Goal: Check status

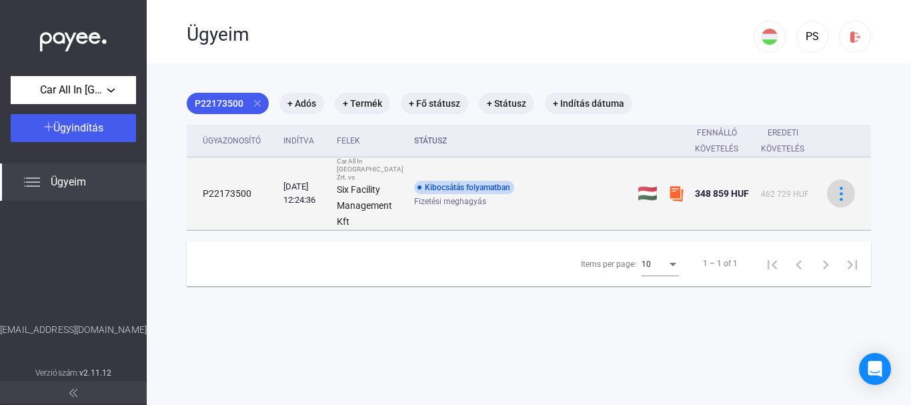
click at [834, 187] on img at bounding box center [841, 194] width 14 height 14
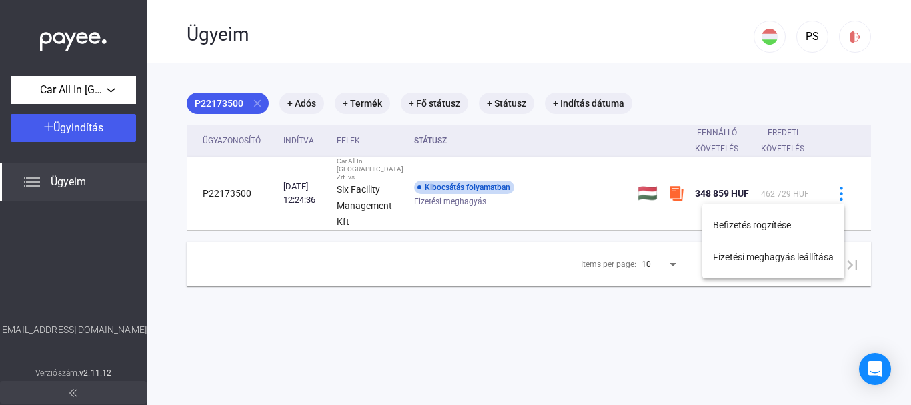
click at [552, 183] on div at bounding box center [455, 202] width 911 height 405
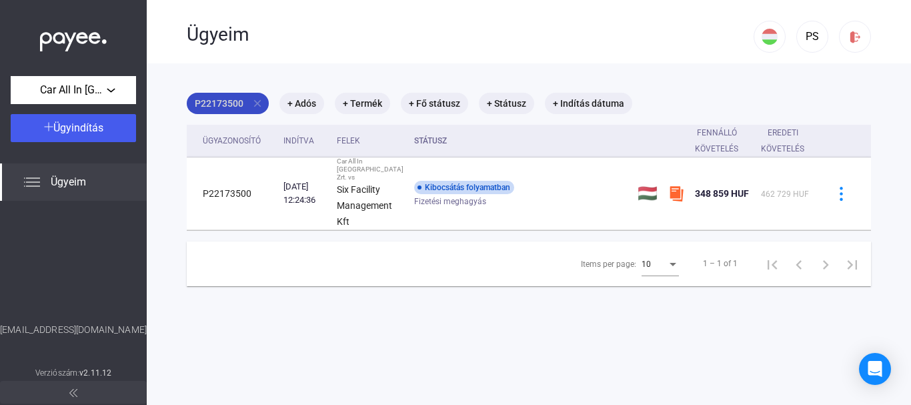
click at [231, 101] on mat-chip "P22173500 close" at bounding box center [228, 103] width 82 height 21
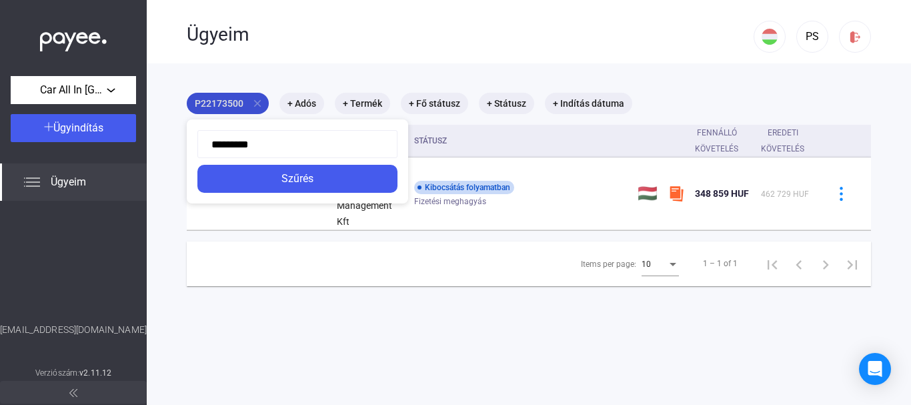
click at [231, 101] on div at bounding box center [455, 202] width 911 height 405
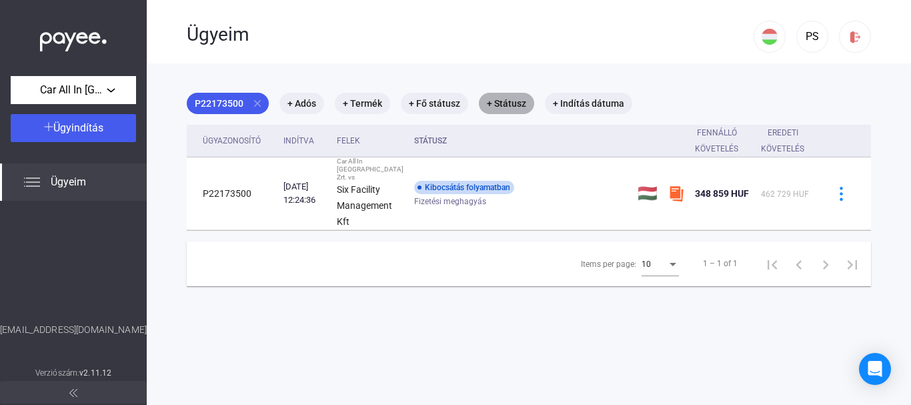
click at [501, 105] on mat-chip "+ Státusz" at bounding box center [506, 103] width 55 height 21
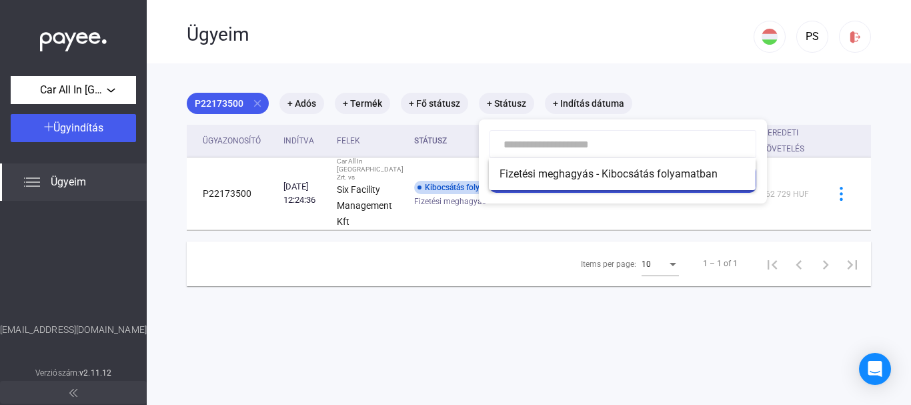
click at [425, 105] on div at bounding box center [455, 202] width 911 height 405
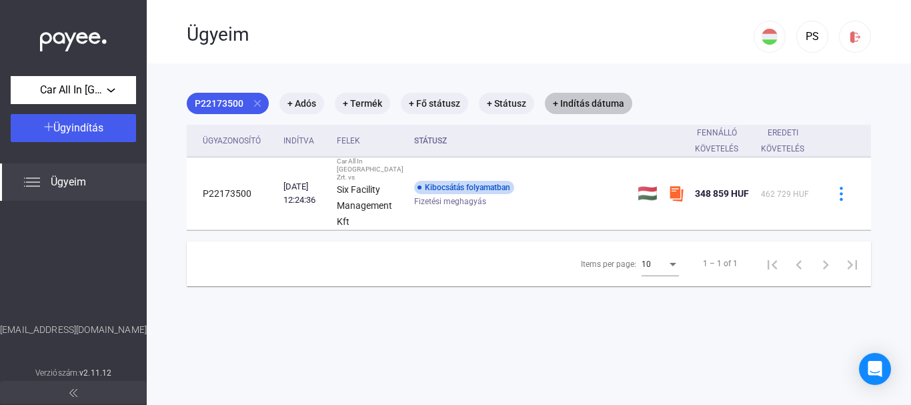
click at [563, 102] on mat-chip "+ Indítás dátuma" at bounding box center [588, 103] width 87 height 21
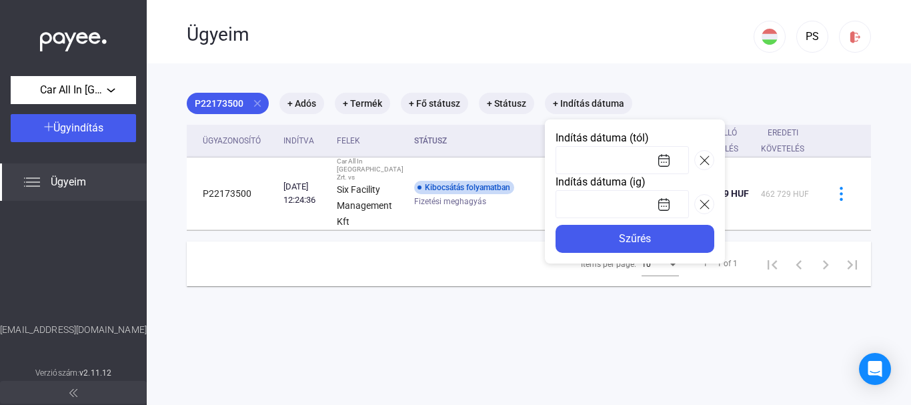
click at [356, 107] on div at bounding box center [455, 202] width 911 height 405
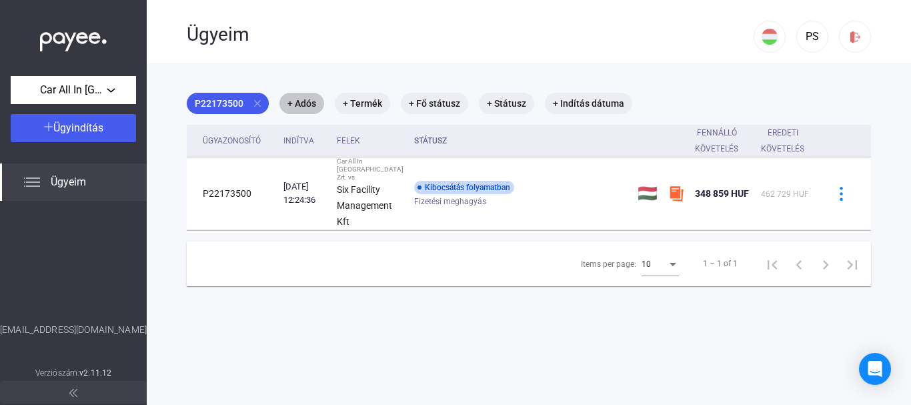
click at [307, 104] on mat-chip "+ Adós" at bounding box center [301, 103] width 45 height 21
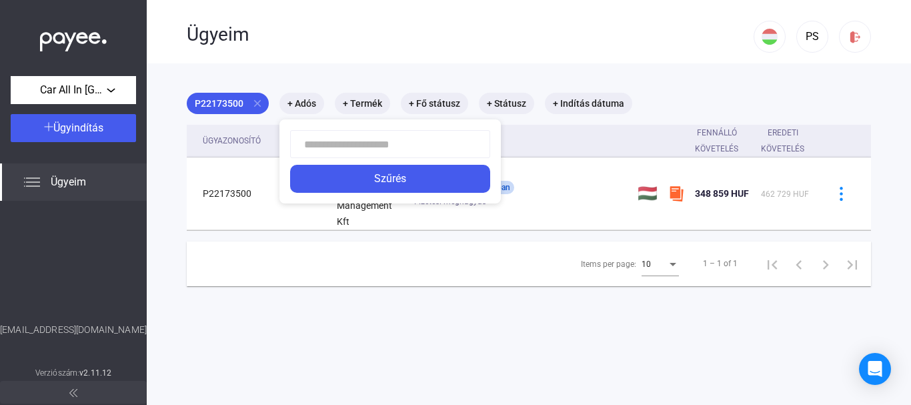
click at [355, 81] on div at bounding box center [455, 202] width 911 height 405
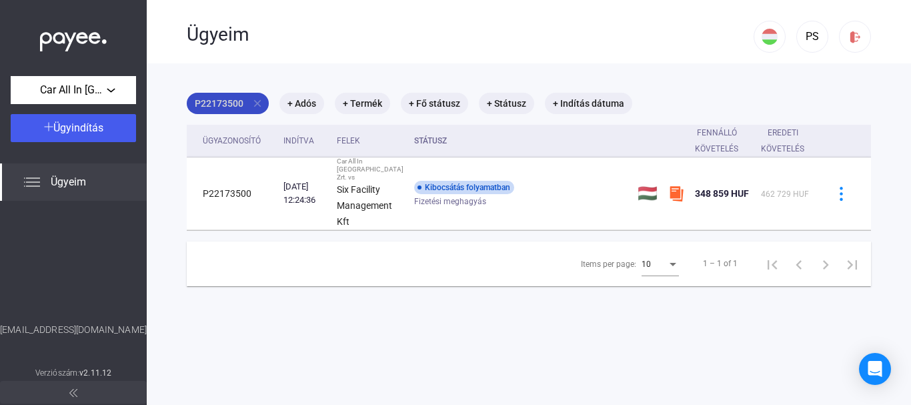
click at [221, 100] on mat-chip "P22173500 close" at bounding box center [228, 103] width 82 height 21
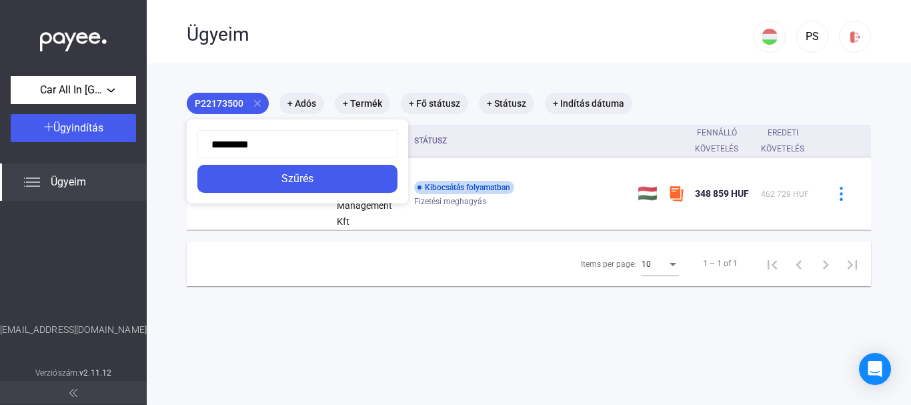
click at [307, 70] on div at bounding box center [455, 202] width 911 height 405
